Goal: Contribute content: Add original content to the website for others to see

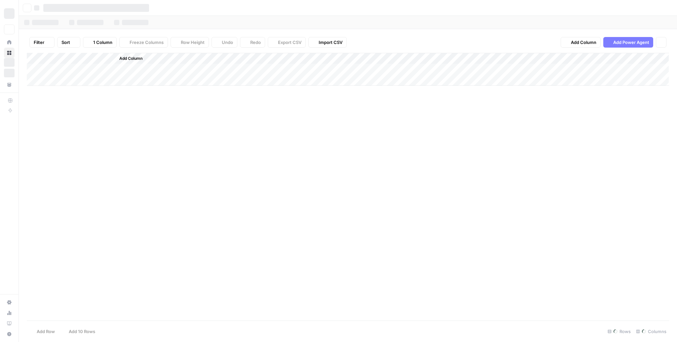
click at [480, 276] on div "Add Column" at bounding box center [348, 187] width 643 height 268
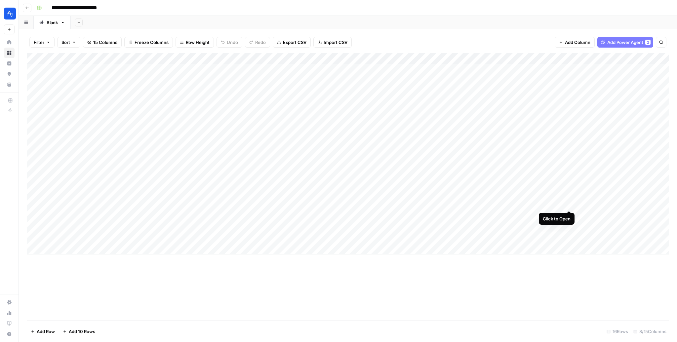
click at [569, 204] on div "Add Column" at bounding box center [348, 154] width 643 height 202
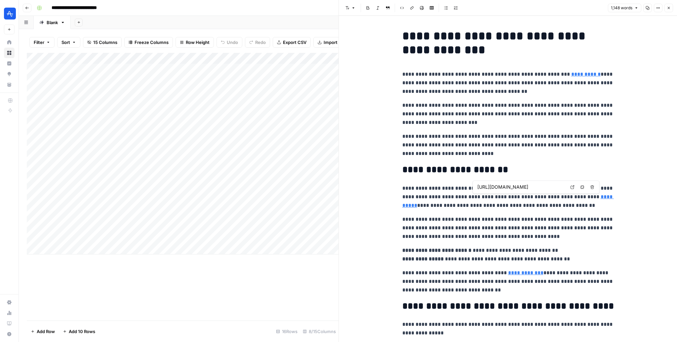
type input "[URL][DOMAIN_NAME]"
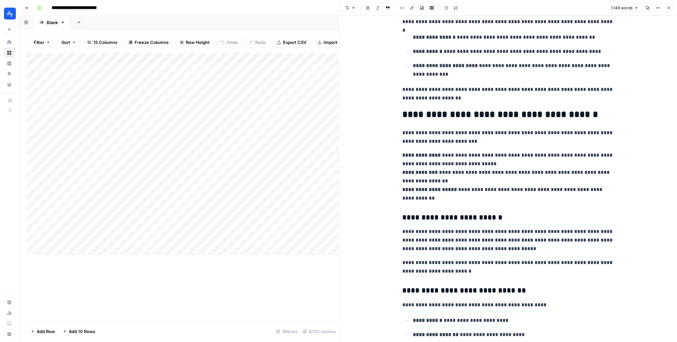
scroll to position [477, 0]
